Goal: Task Accomplishment & Management: Use online tool/utility

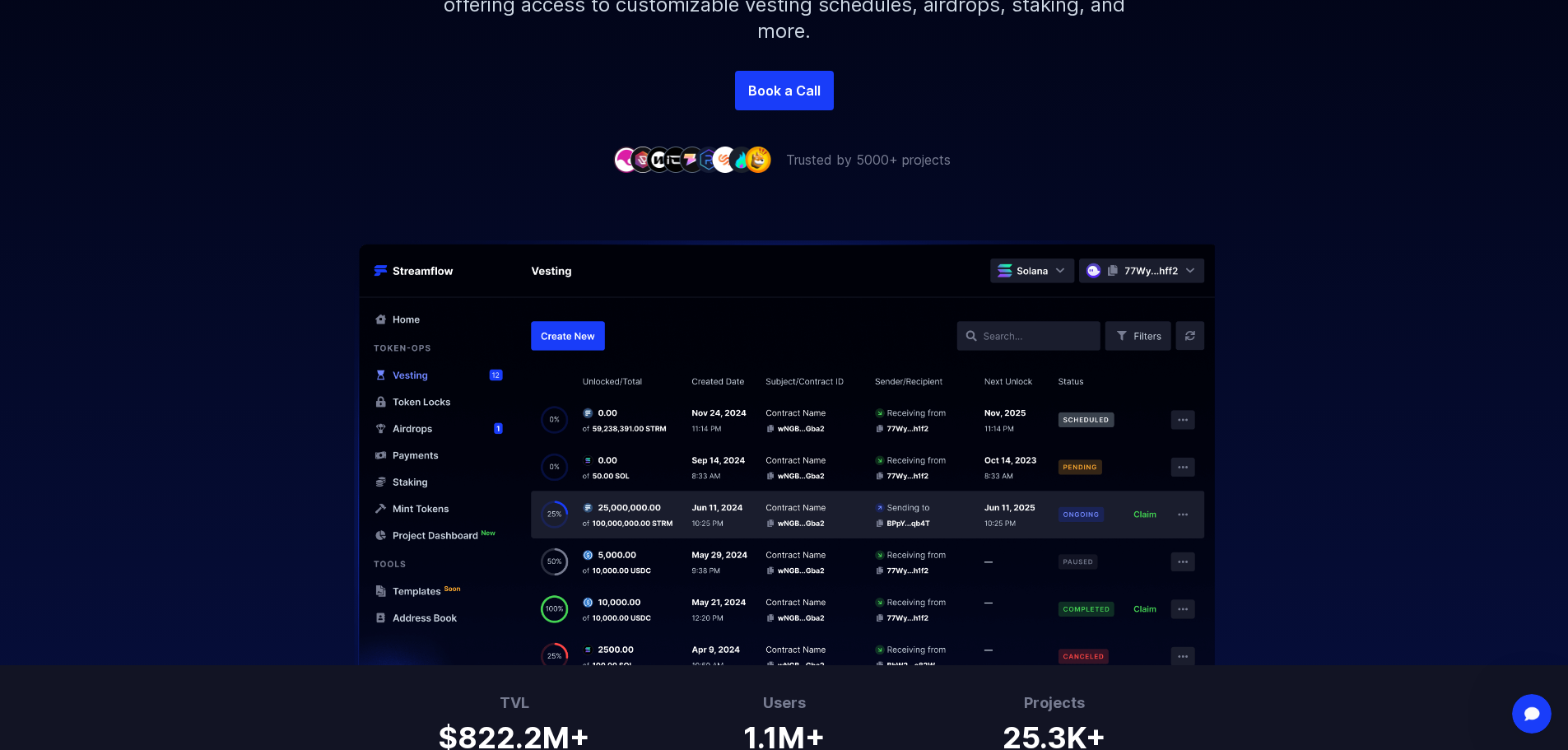
scroll to position [412, 0]
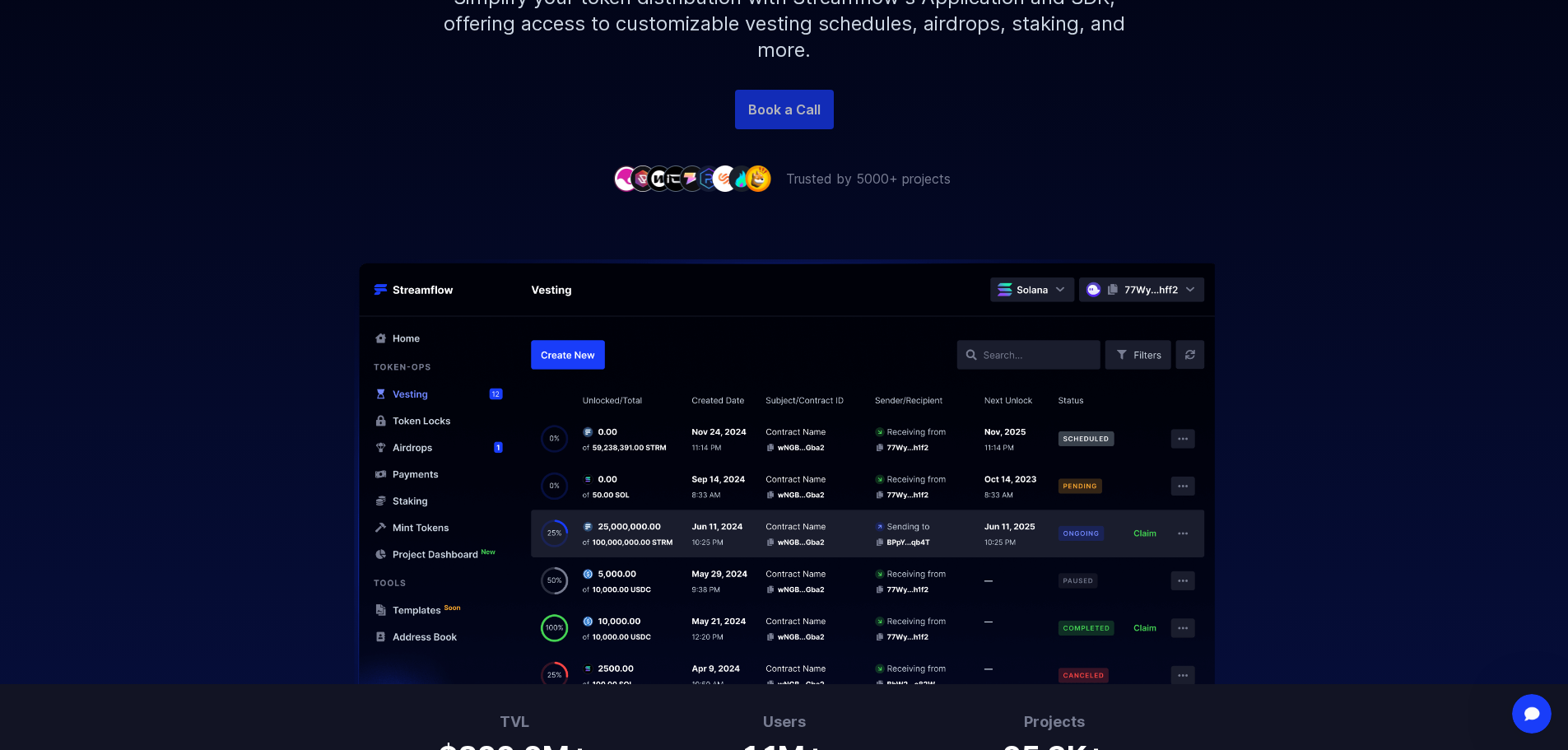
click at [806, 104] on link "Book a Call" at bounding box center [784, 109] width 99 height 40
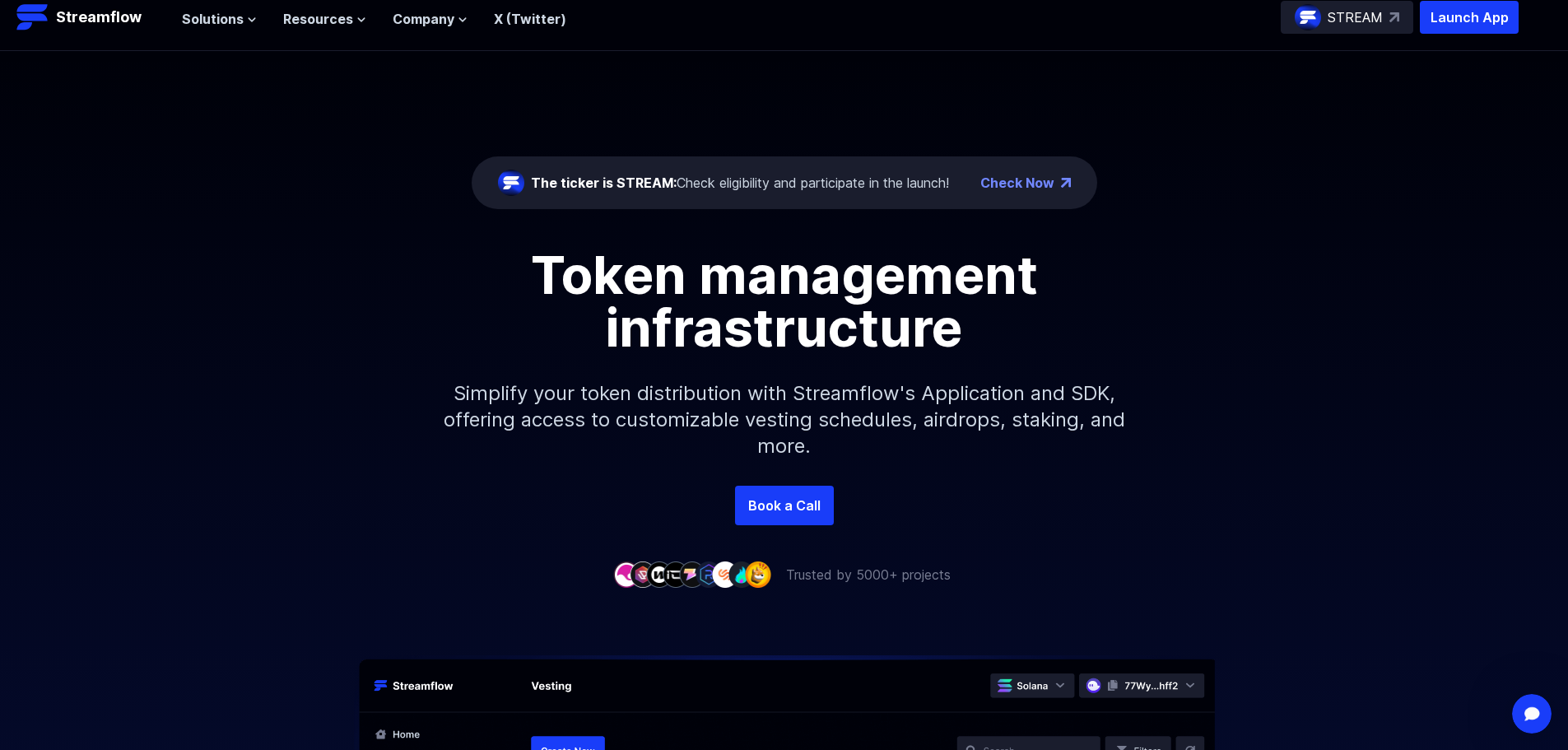
scroll to position [0, 0]
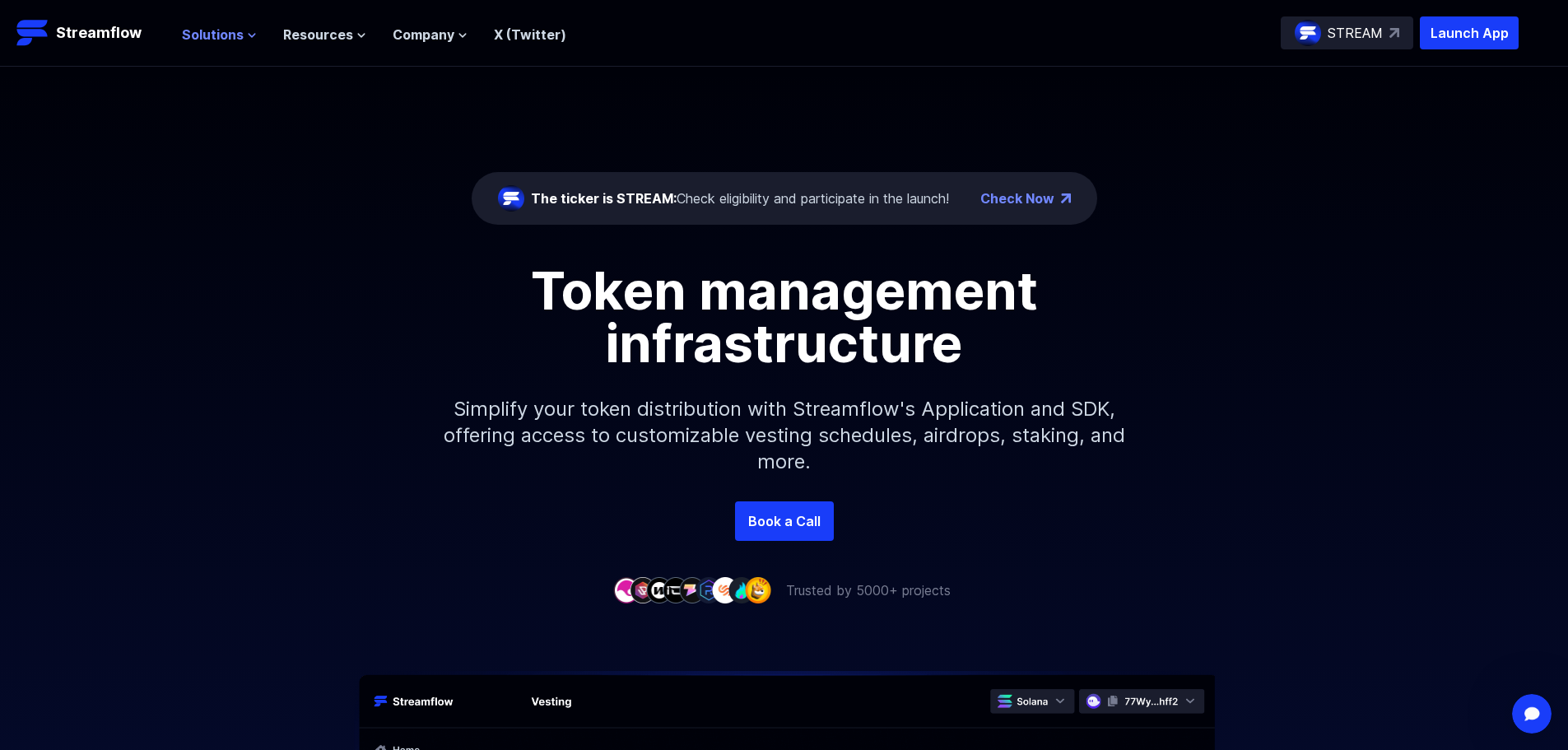
click at [247, 33] on icon at bounding box center [251, 35] width 10 height 10
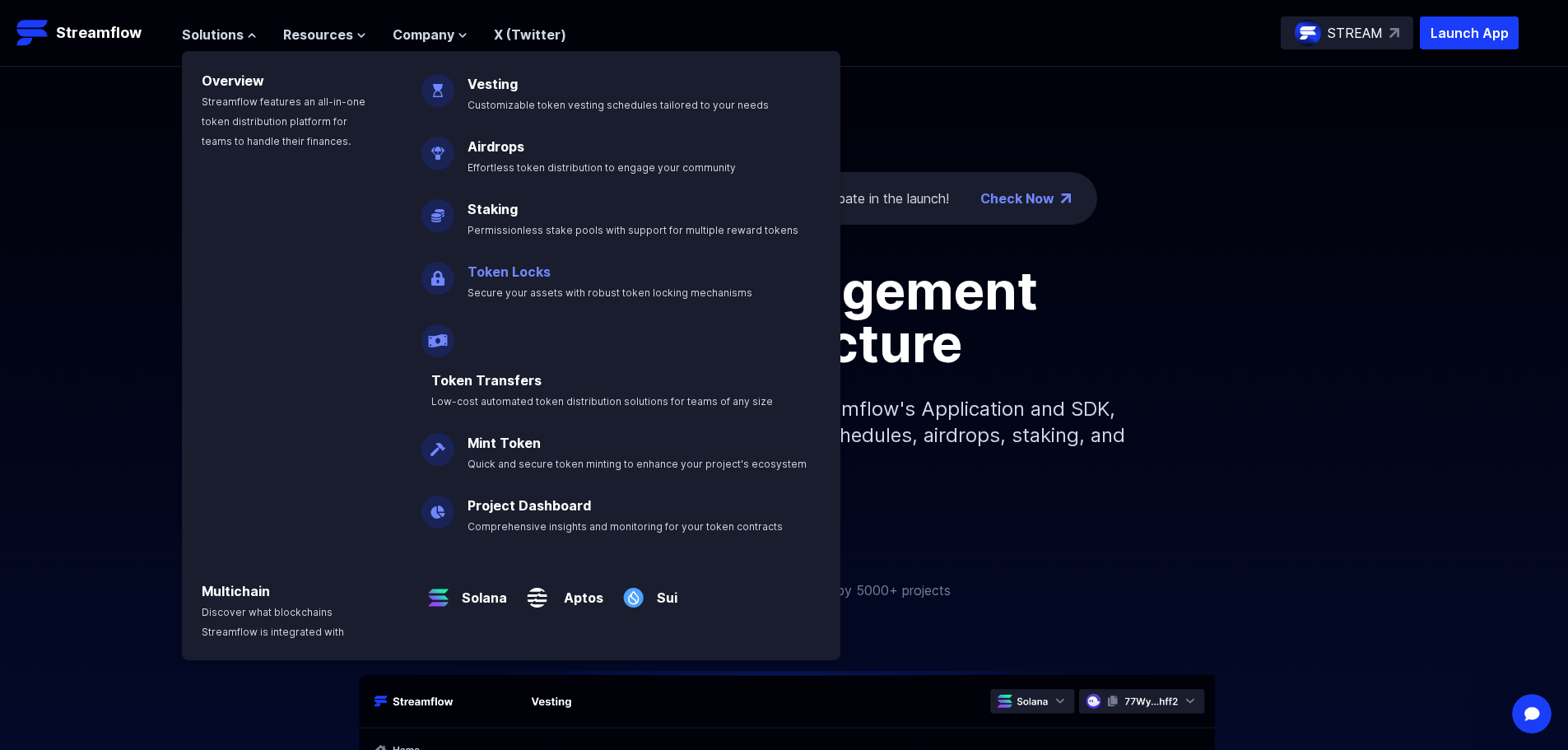
click at [508, 277] on link "Token Locks" at bounding box center [509, 272] width 83 height 17
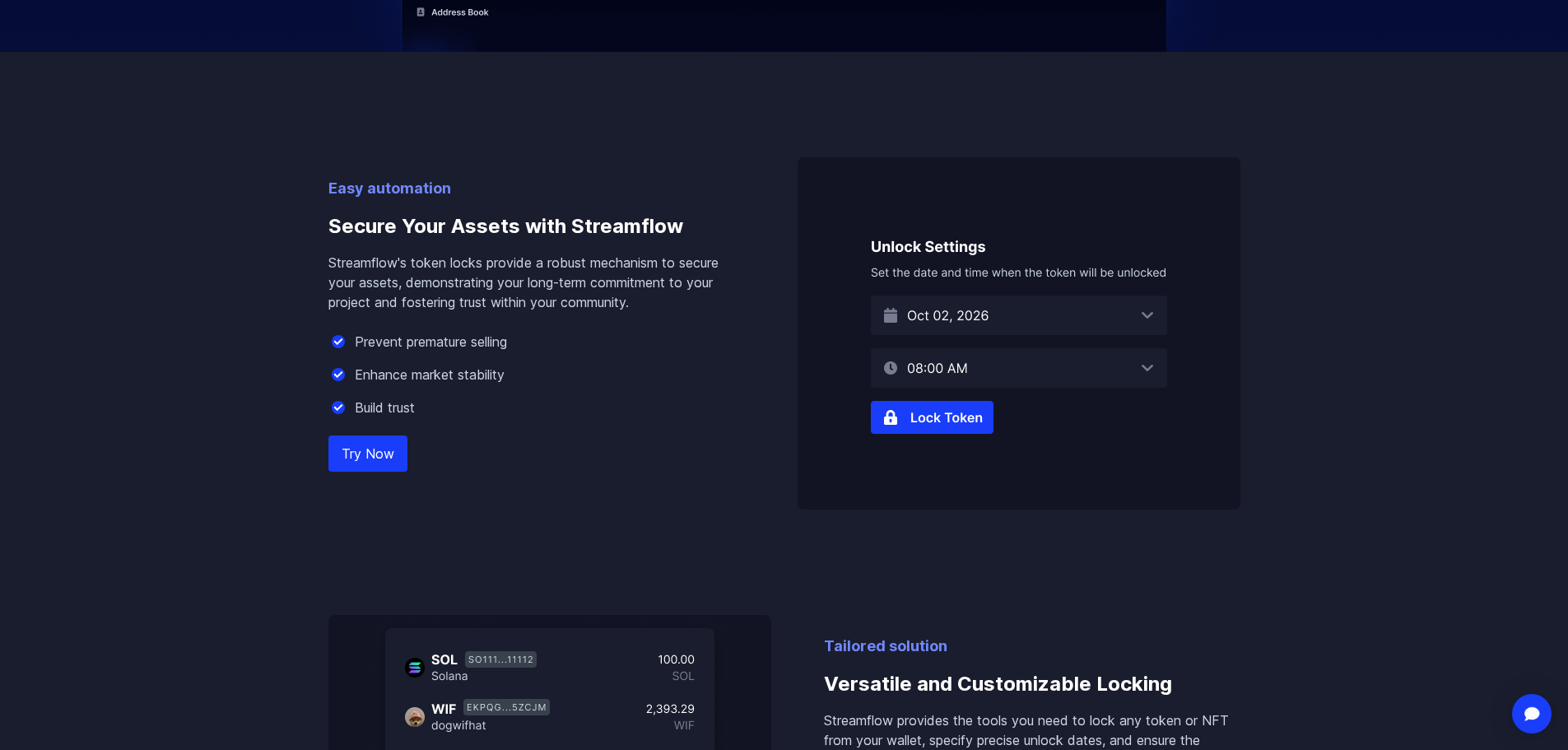
scroll to position [906, 0]
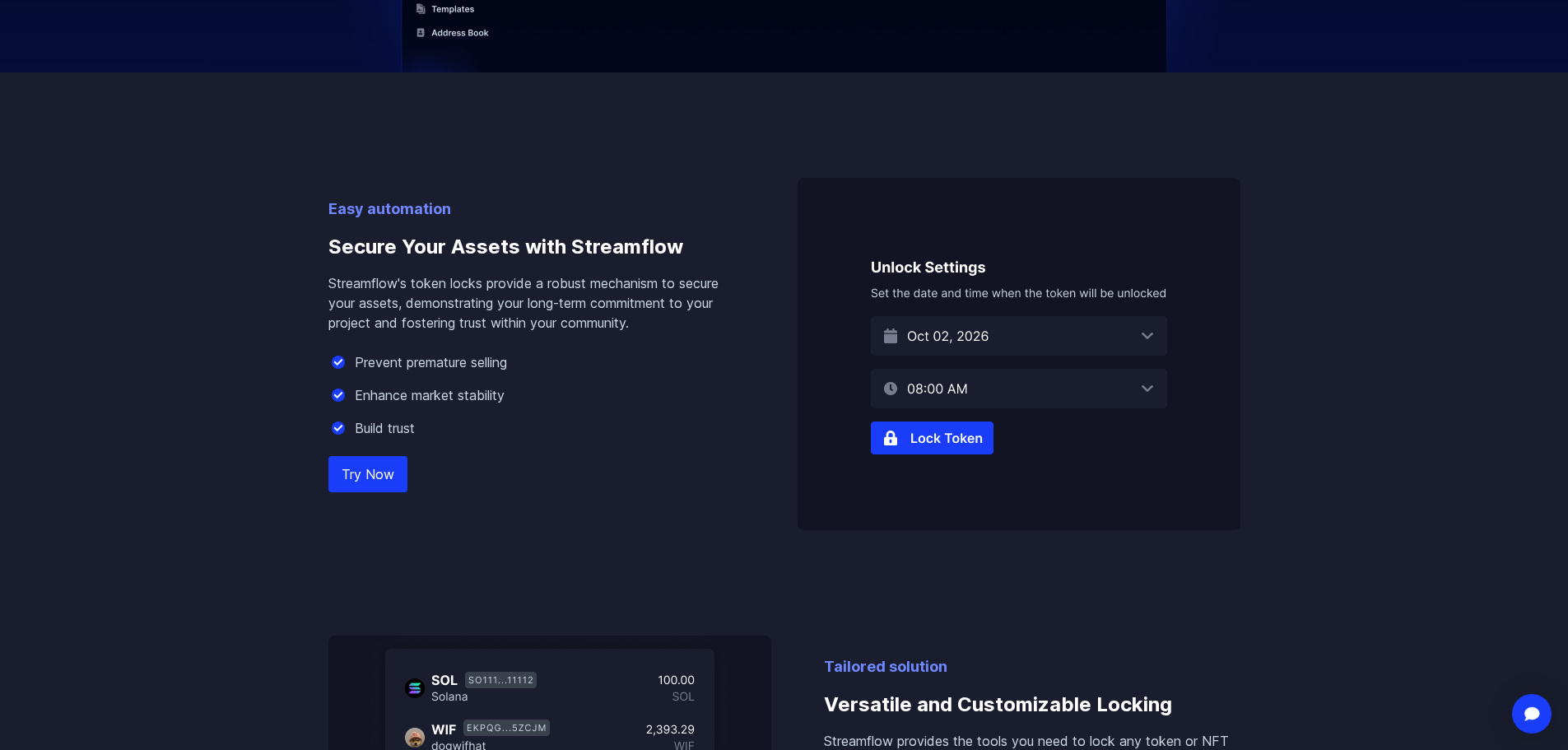
click at [1154, 346] on img at bounding box center [1019, 353] width 443 height 352
click at [1144, 327] on img at bounding box center [1019, 353] width 443 height 352
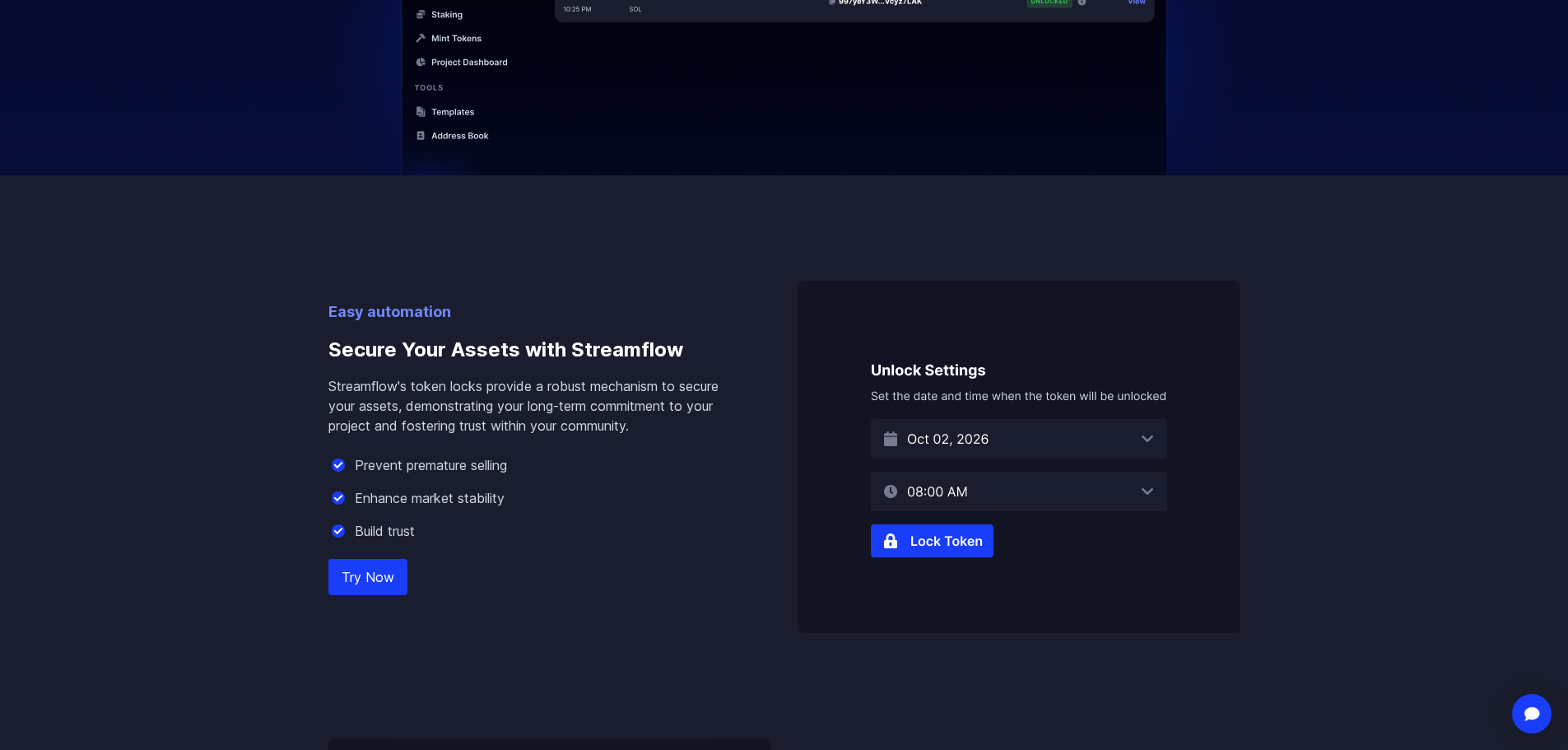
scroll to position [824, 0]
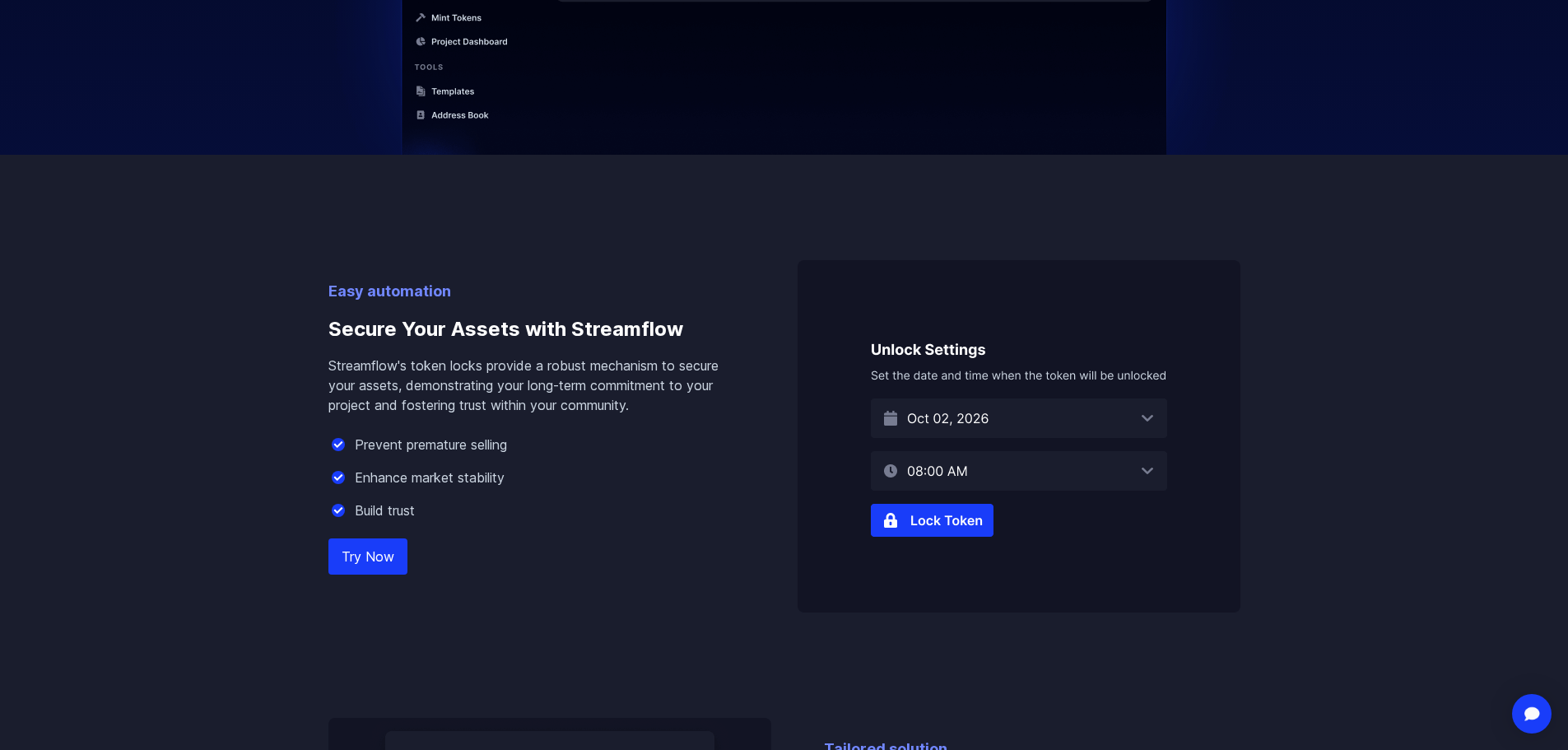
click at [356, 559] on link "Try Now" at bounding box center [367, 556] width 79 height 36
